Goal: Register for event/course

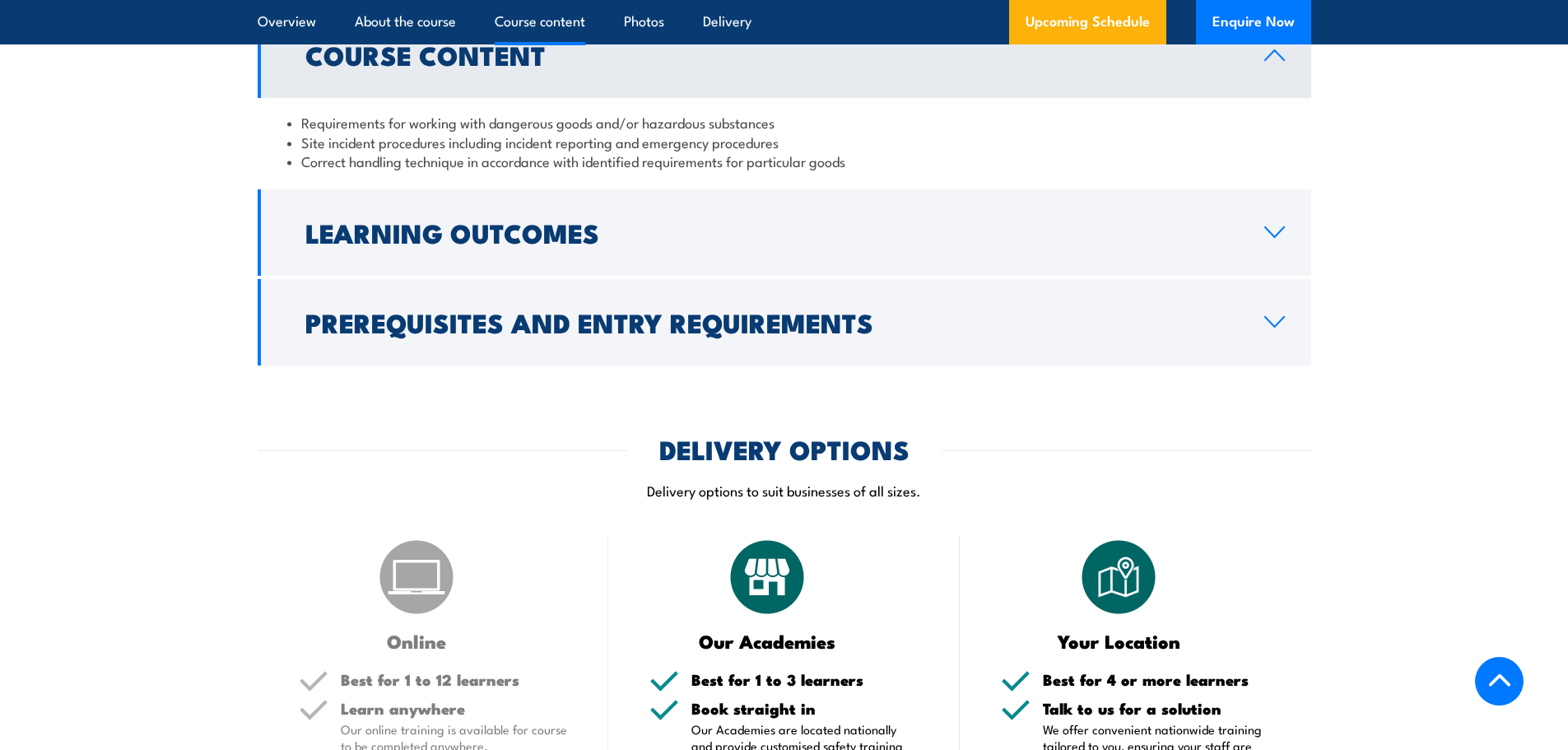
scroll to position [1975, 0]
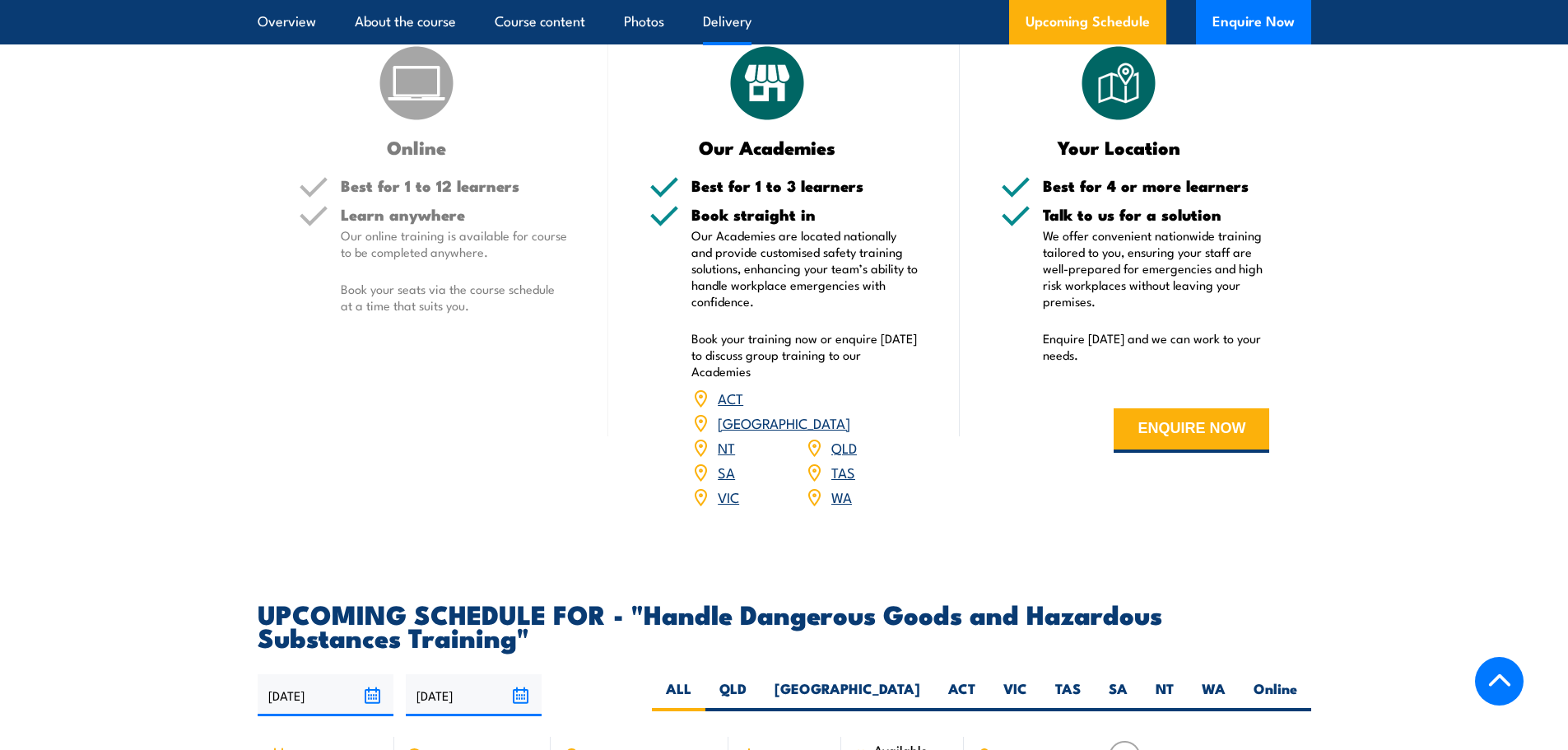
click at [835, 506] on link "WA" at bounding box center [841, 497] width 21 height 20
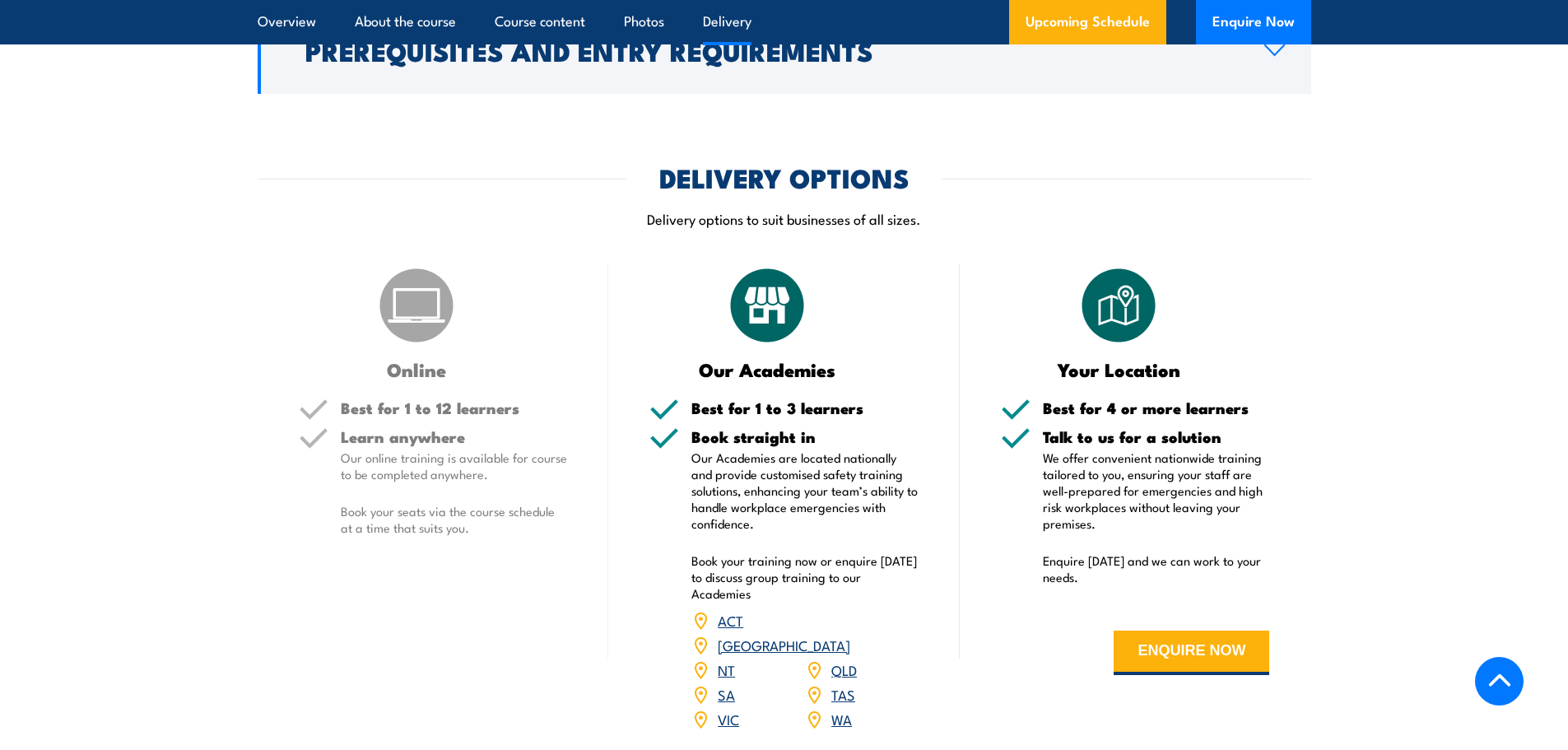
scroll to position [1448, 0]
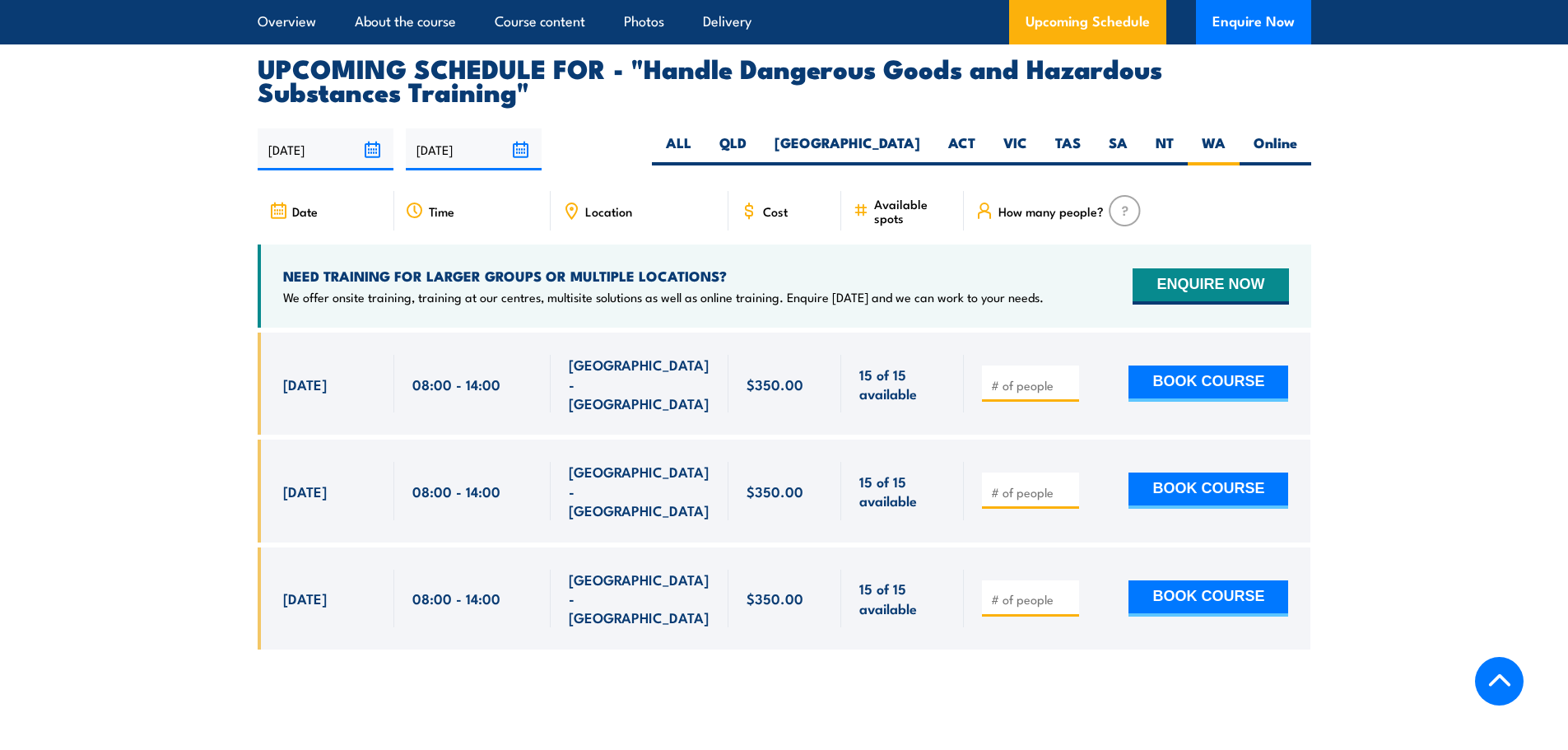
scroll to position [2396, 0]
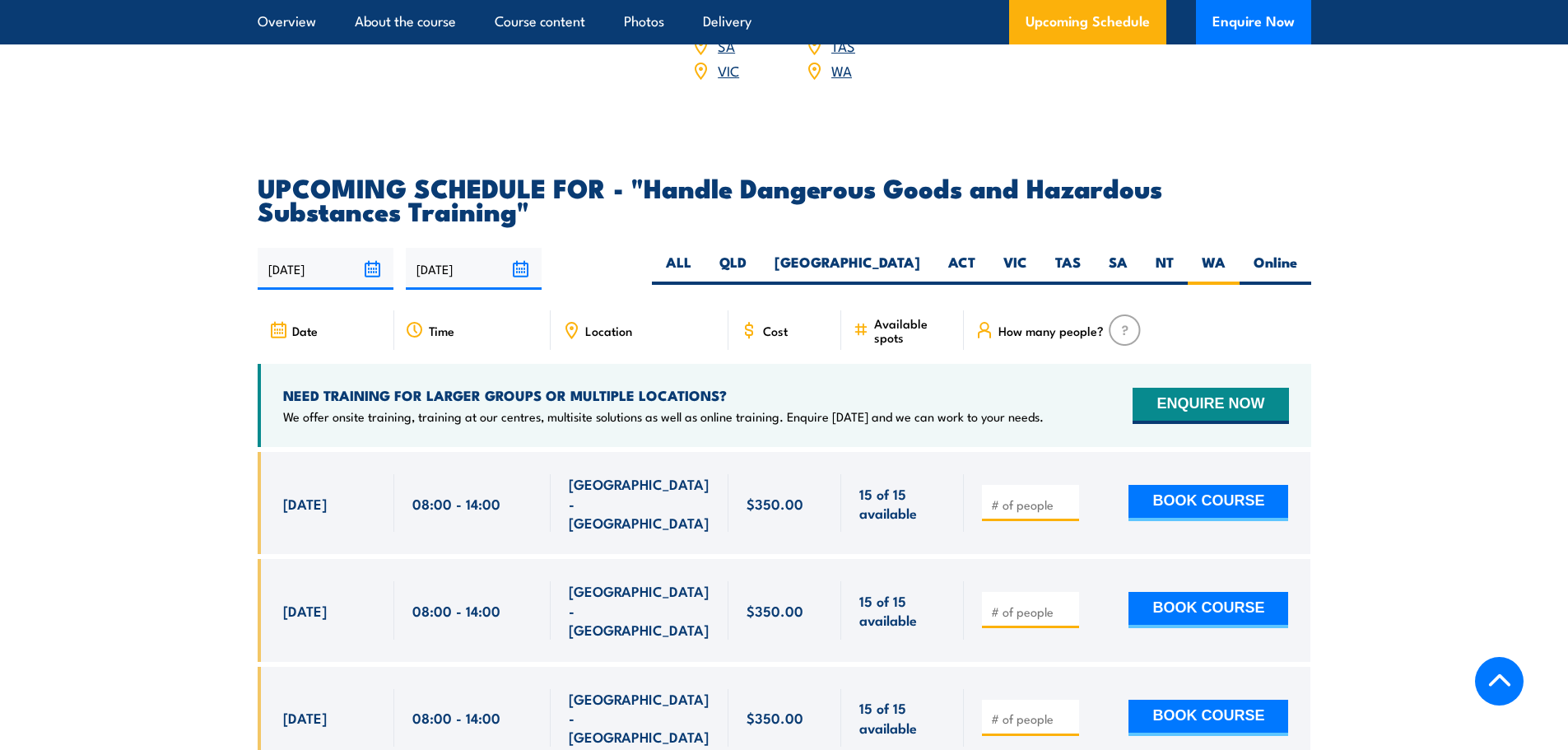
drag, startPoint x: 765, startPoint y: 581, endPoint x: 781, endPoint y: 539, distance: 44.9
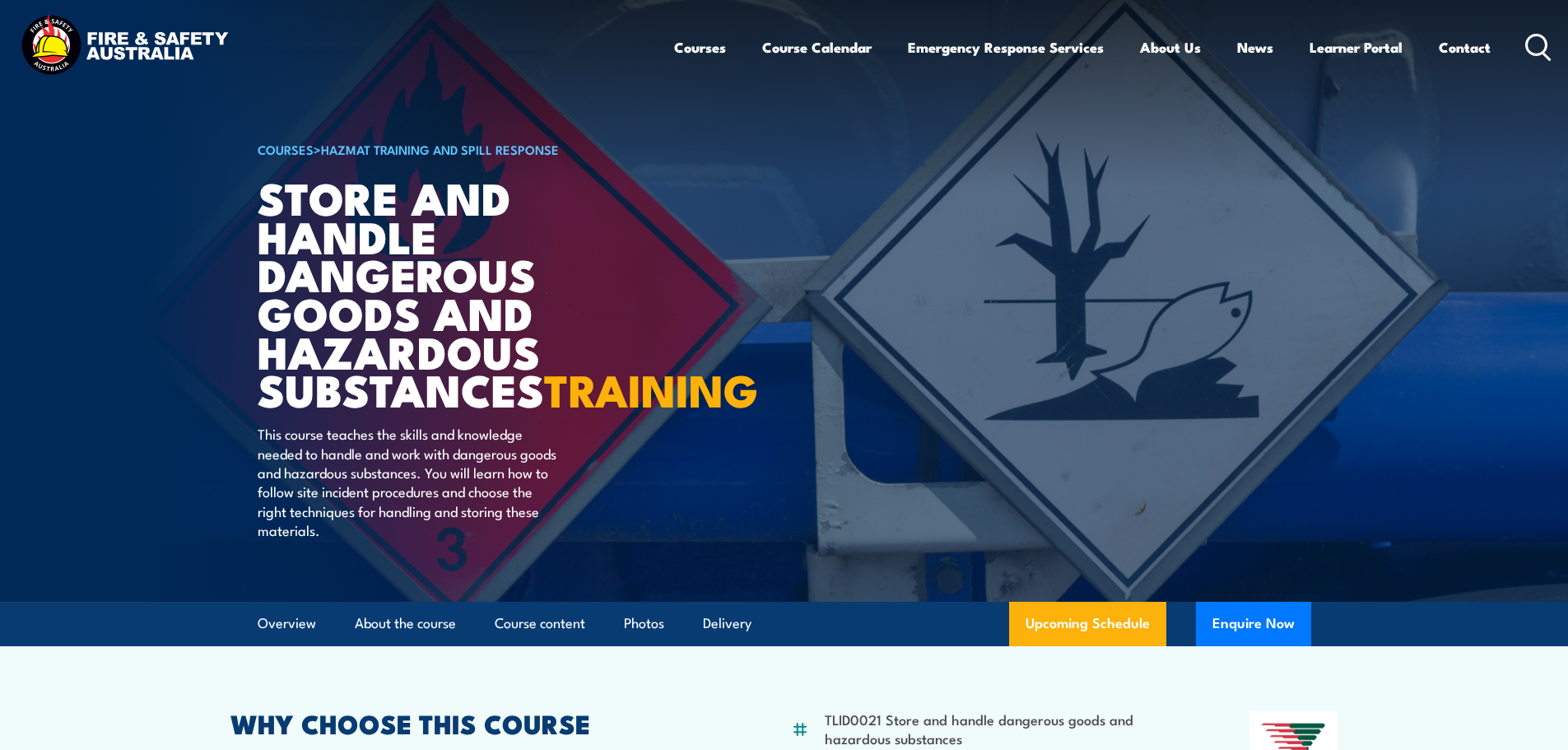
scroll to position [0, 0]
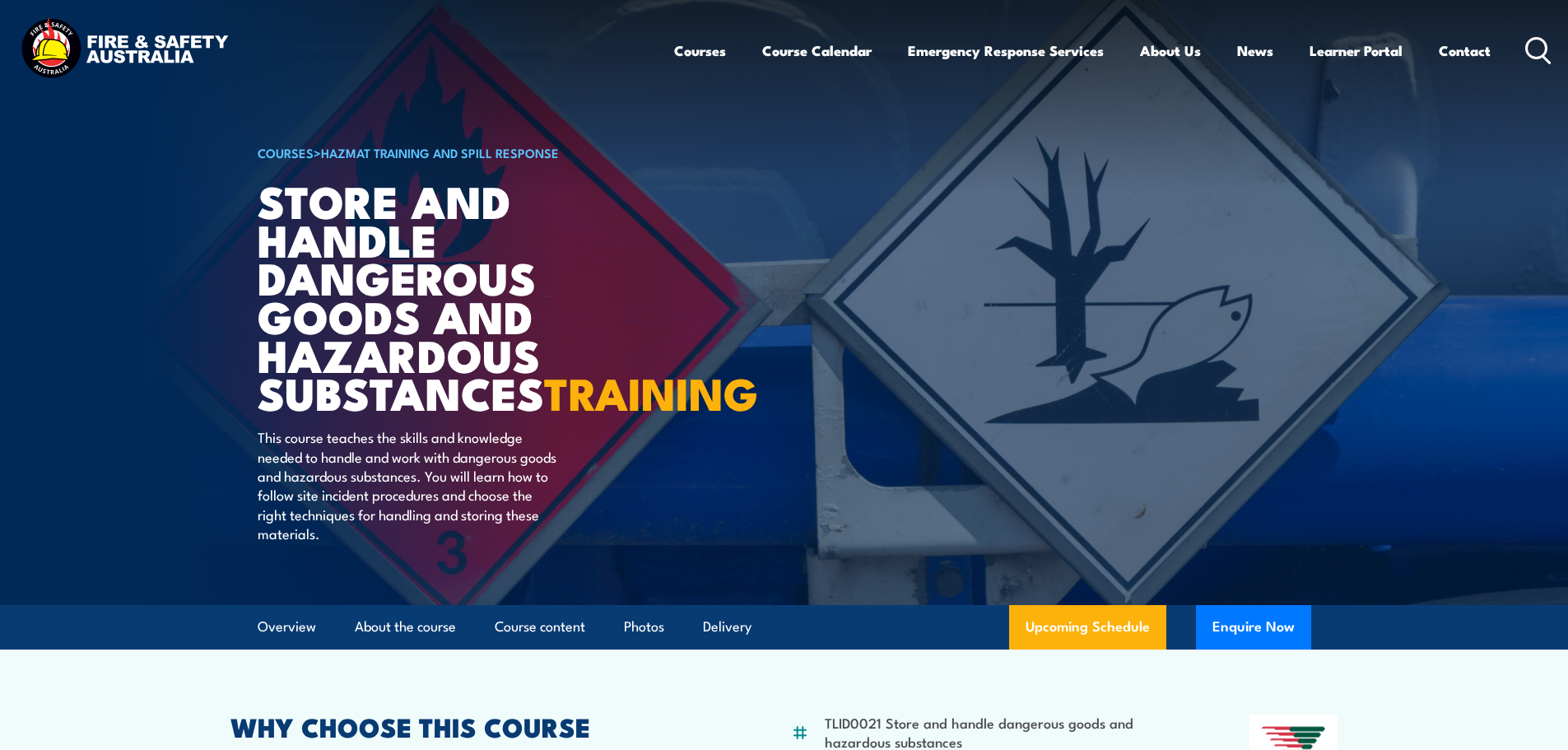
drag, startPoint x: 139, startPoint y: 499, endPoint x: 105, endPoint y: 283, distance: 218.7
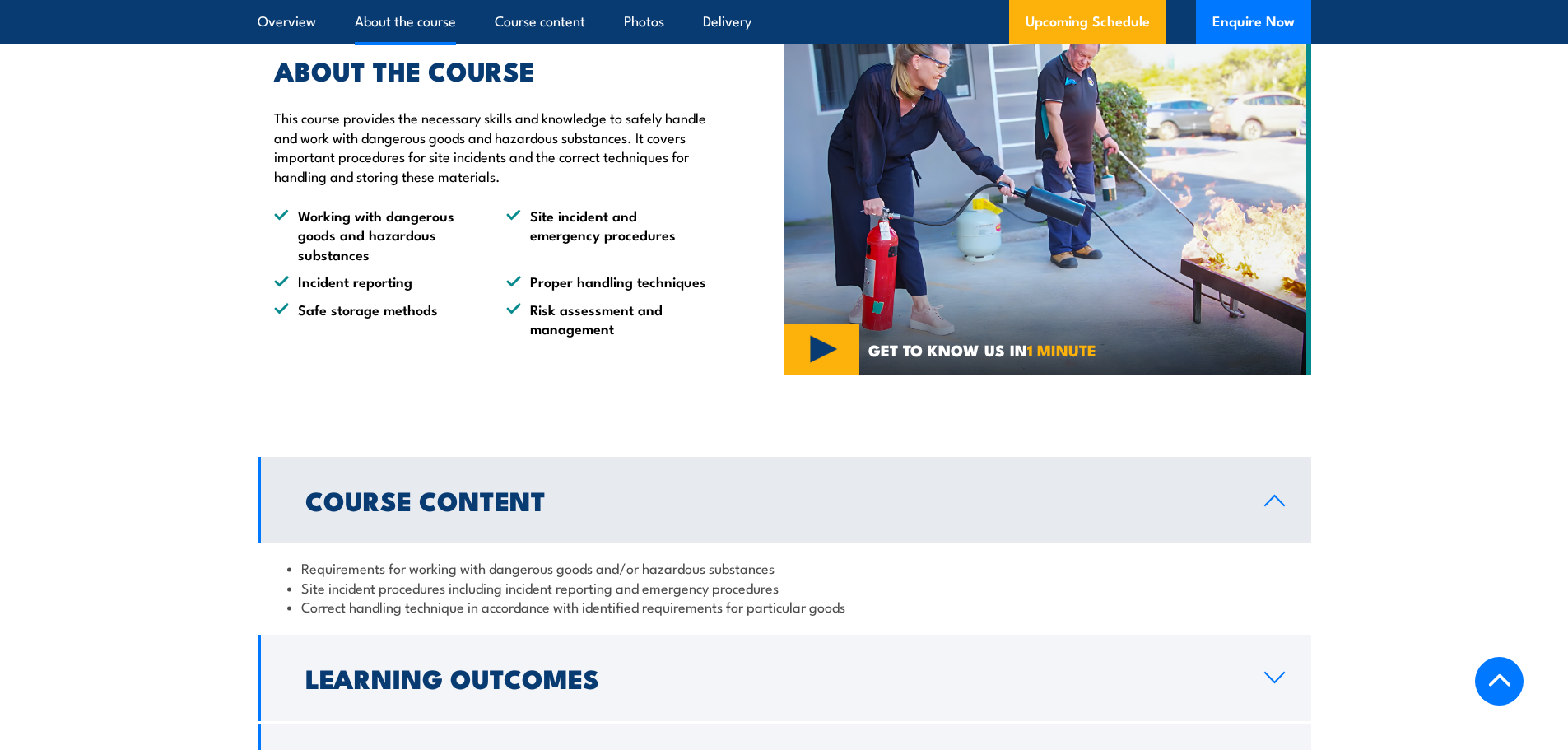
scroll to position [1069, 0]
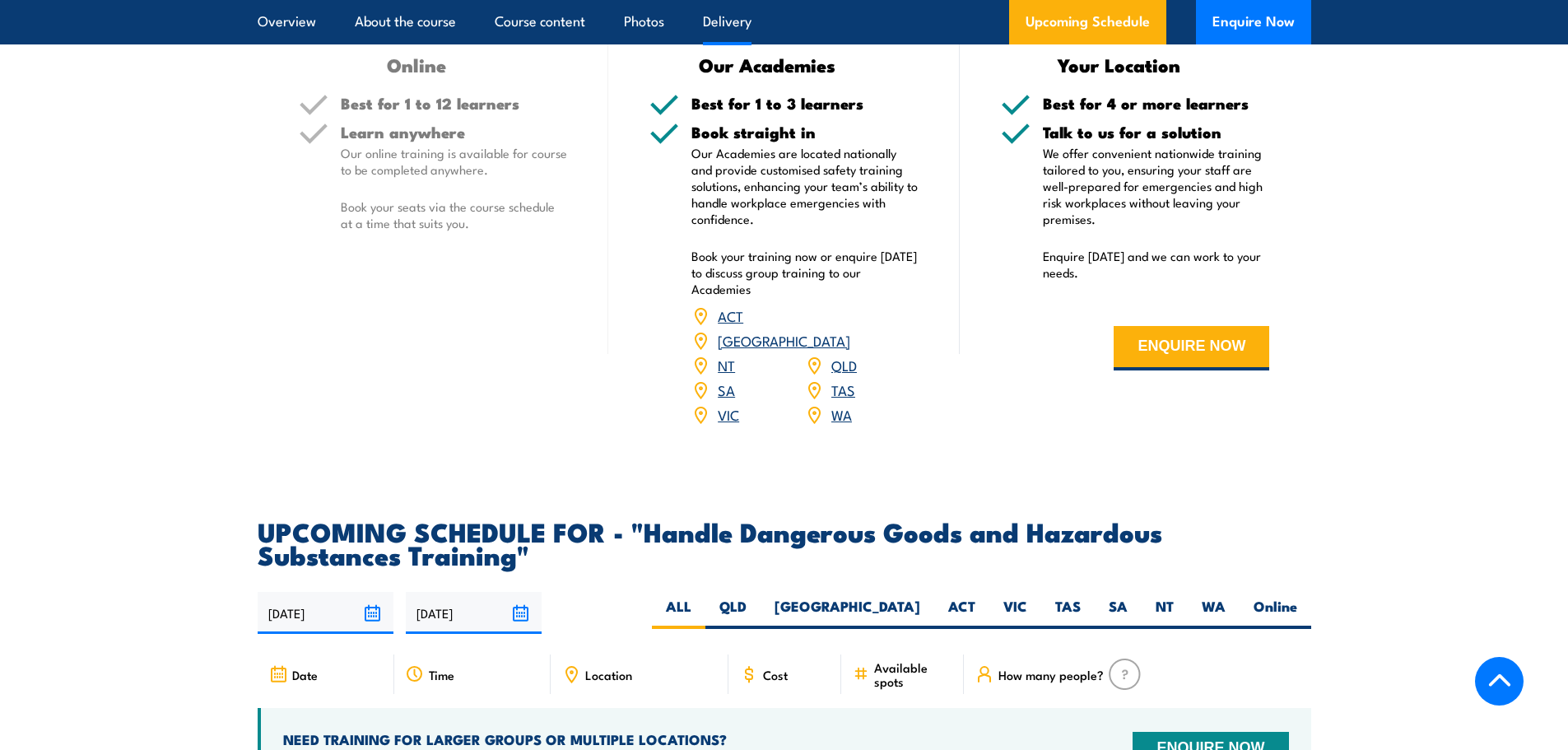
scroll to position [1975, 0]
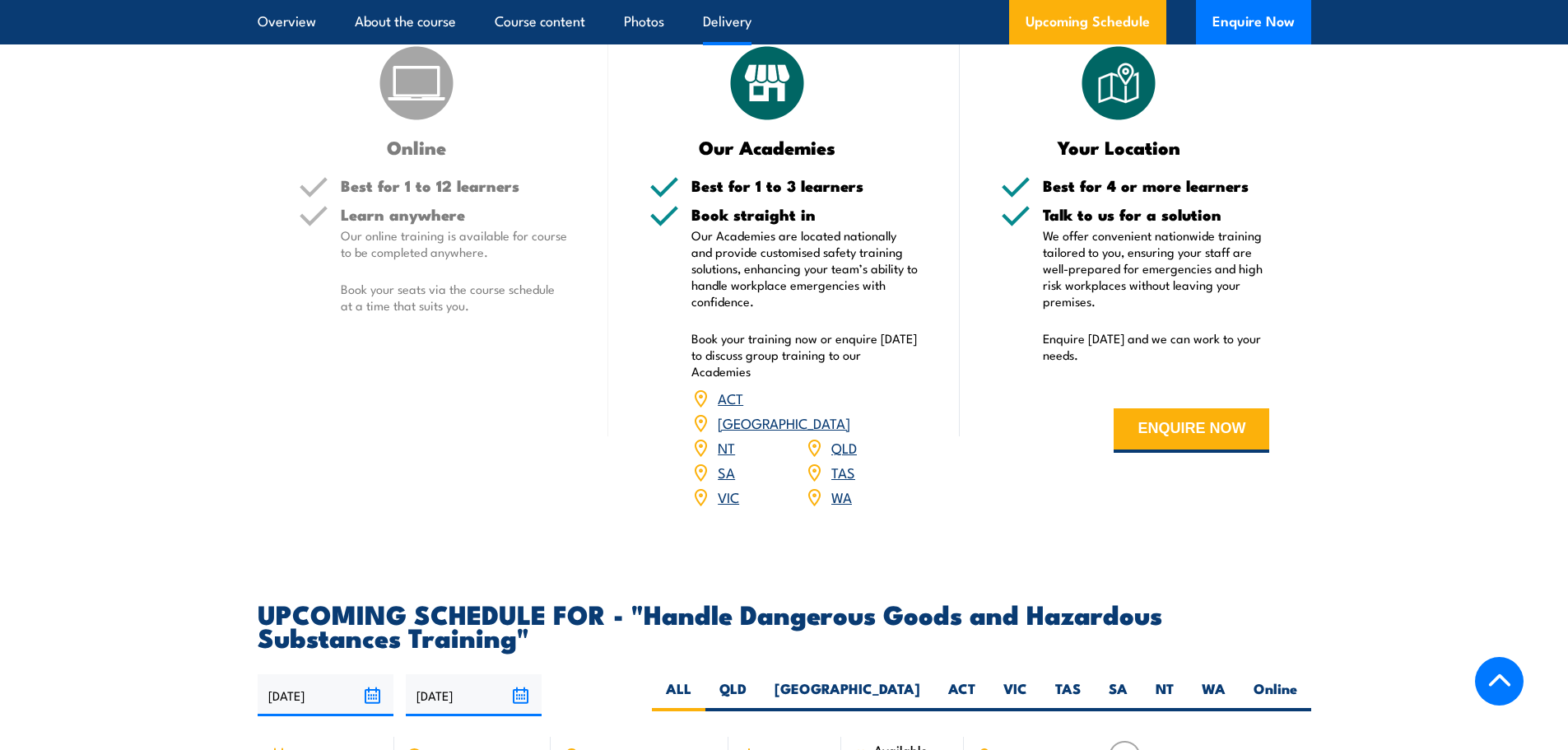
click at [422, 314] on p "Book your seats via the course schedule at a time that suits you." at bounding box center [454, 297] width 227 height 33
click at [404, 223] on h5 "Learn anywhere" at bounding box center [454, 214] width 227 height 15
drag, startPoint x: 395, startPoint y: 185, endPoint x: 429, endPoint y: 146, distance: 51.7
click at [402, 157] on h3 "Online" at bounding box center [416, 147] width 236 height 19
click at [429, 124] on img at bounding box center [416, 82] width 82 height 82
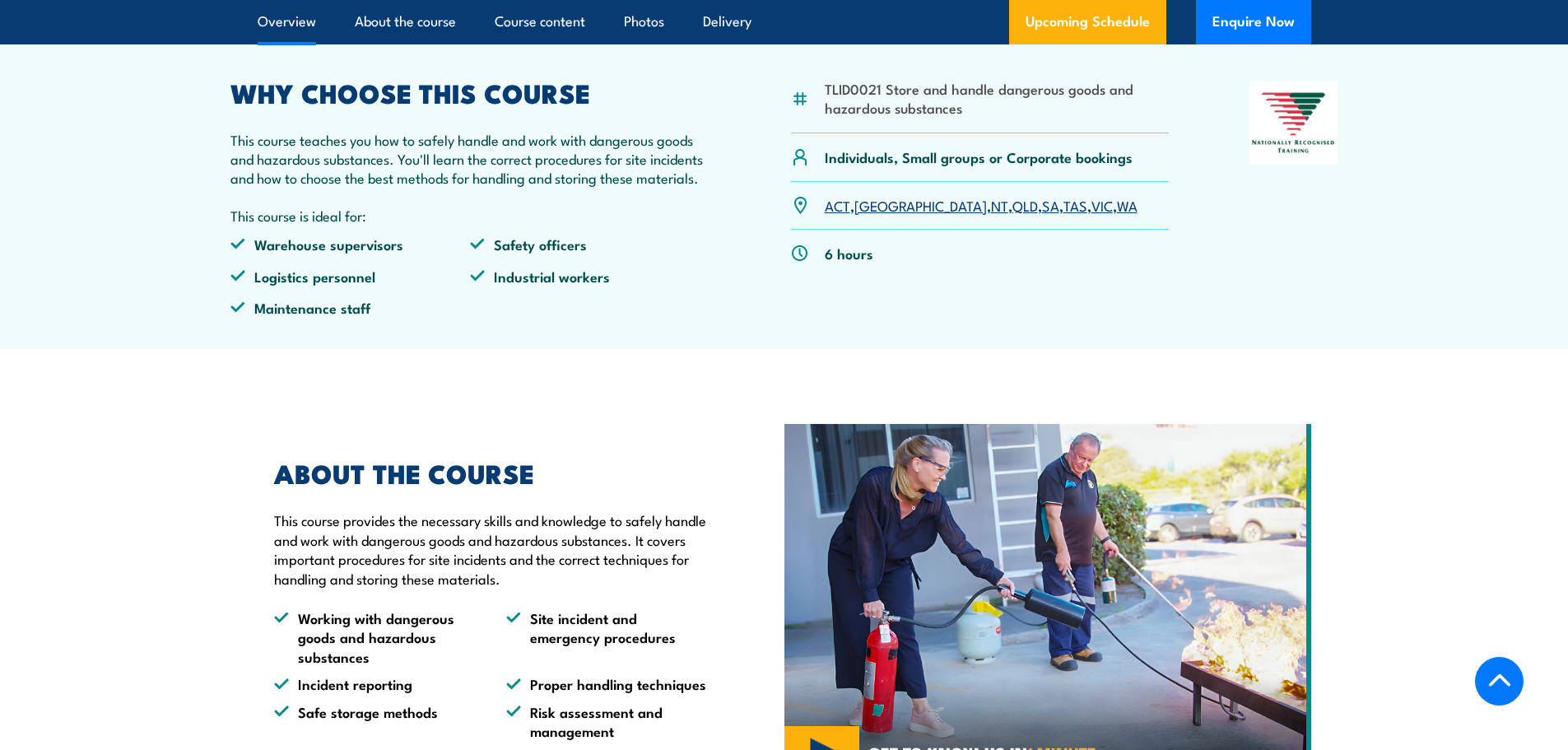
scroll to position [329, 0]
